Goal: Find specific page/section

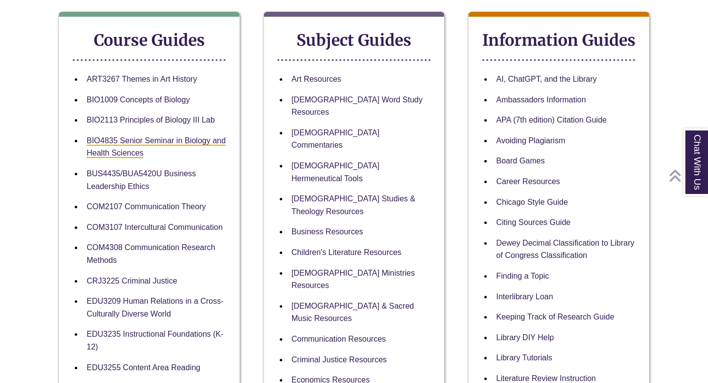
scroll to position [233, 0]
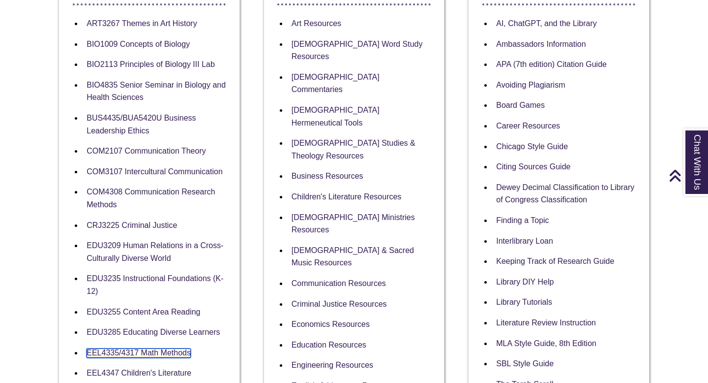
click at [153, 353] on link "EEL4335/4317 Math Methods" at bounding box center [139, 352] width 104 height 9
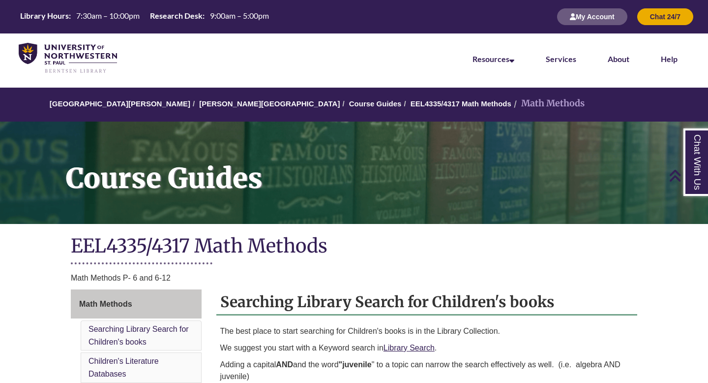
scroll to position [854, 0]
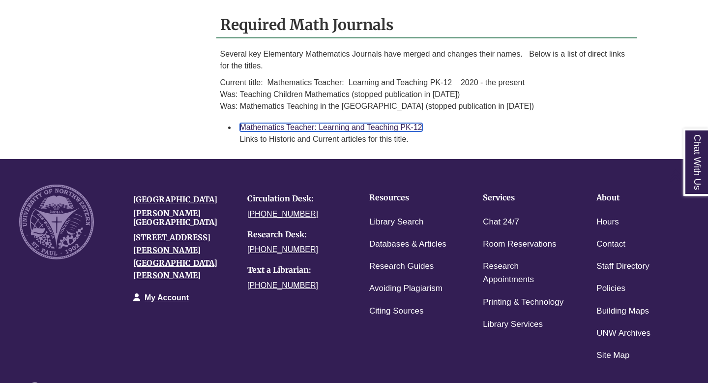
click at [403, 123] on link "Mathematics Teacher: Learning and Teaching PK-12" at bounding box center [331, 127] width 183 height 8
